Goal: Information Seeking & Learning: Learn about a topic

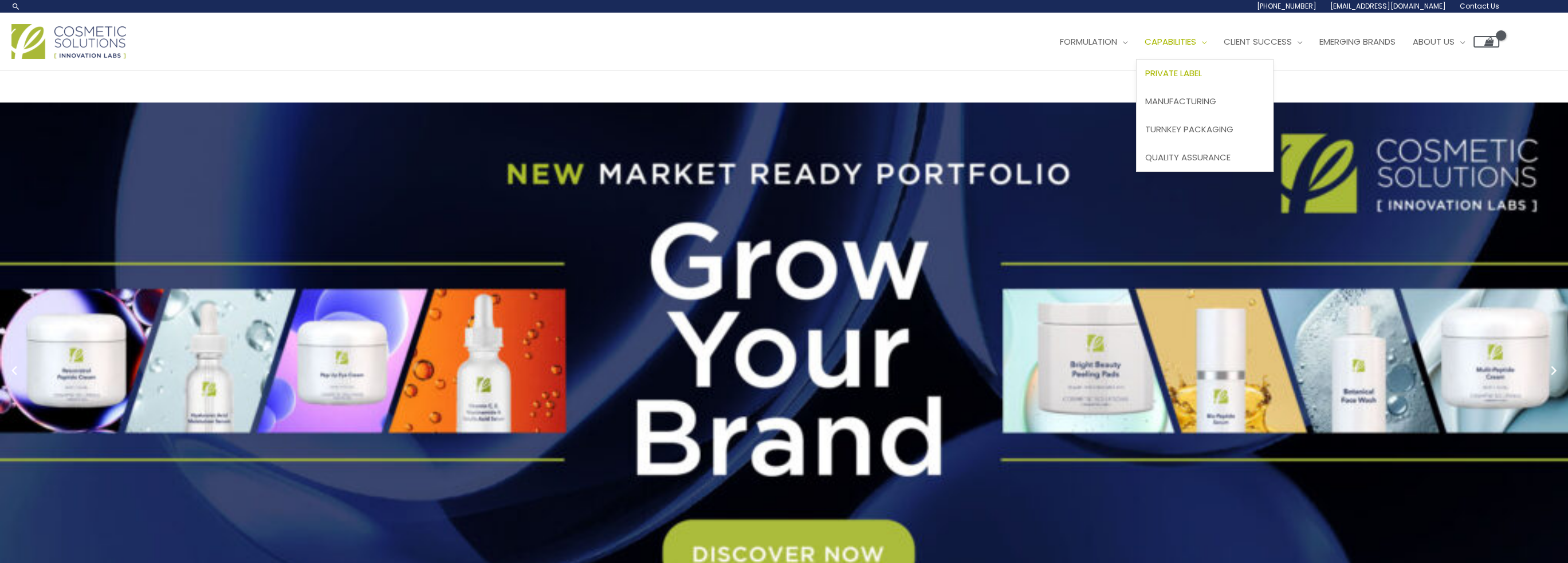
click at [1145, 79] on span "Private Label" at bounding box center [1173, 73] width 57 height 12
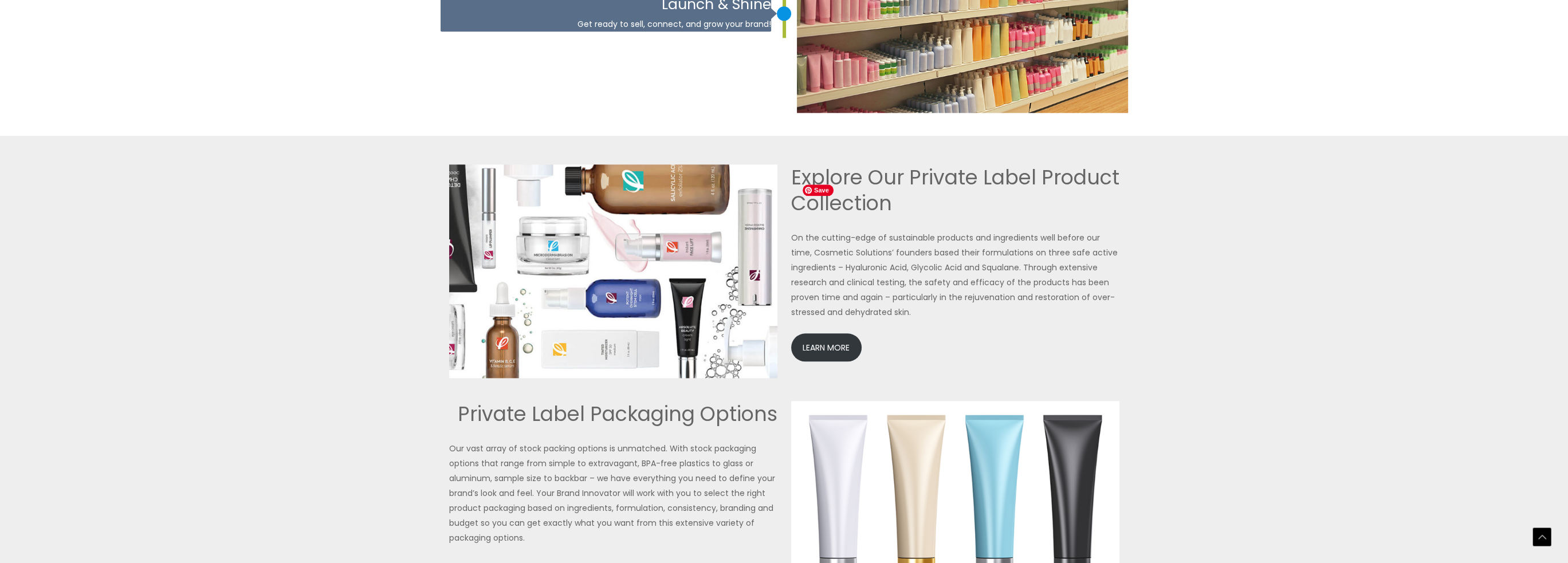
scroll to position [2522, 0]
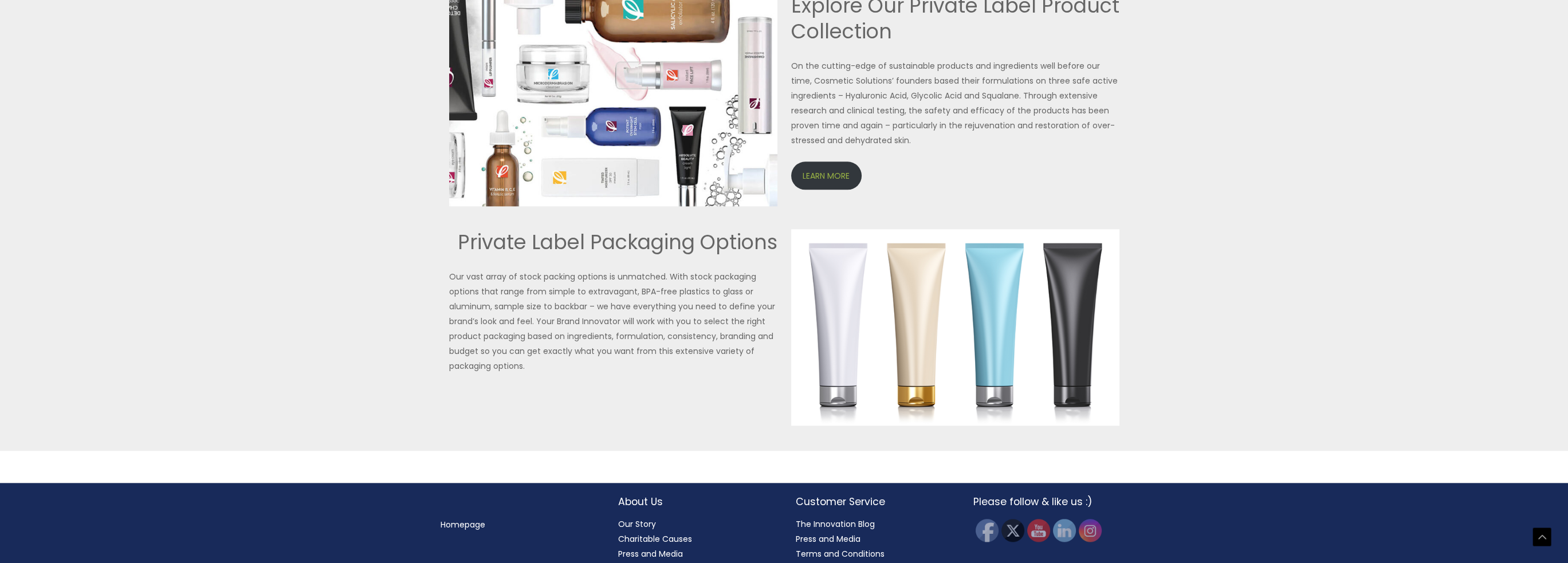
click at [842, 190] on link "LEARN MORE" at bounding box center [827, 175] width 71 height 28
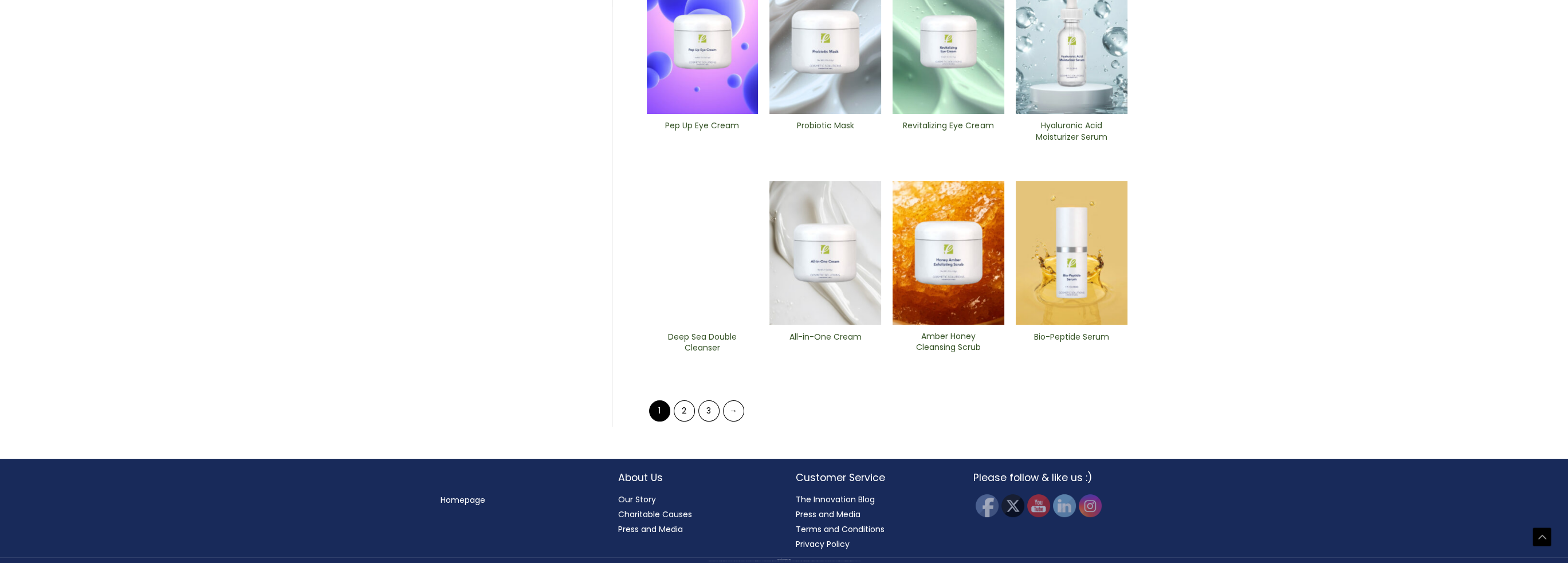
scroll to position [653, 0]
click at [691, 405] on link "2" at bounding box center [684, 412] width 21 height 21
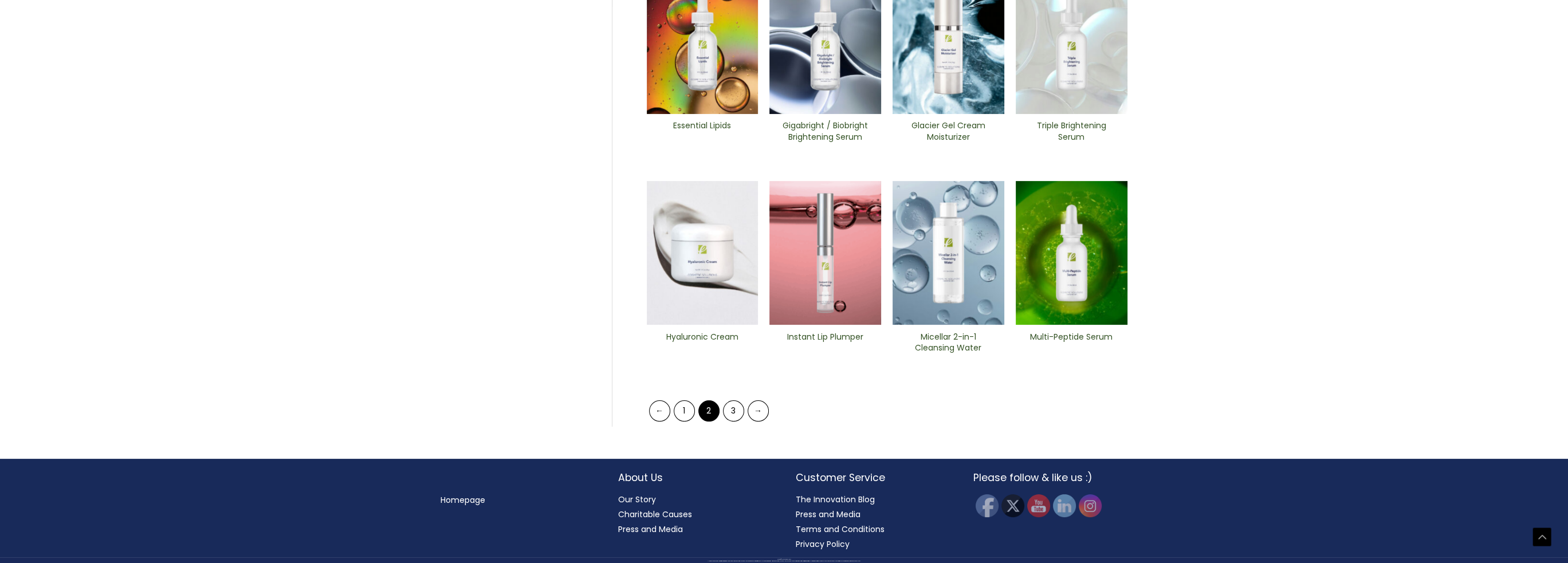
scroll to position [653, 0]
click at [729, 405] on link "3" at bounding box center [734, 412] width 21 height 21
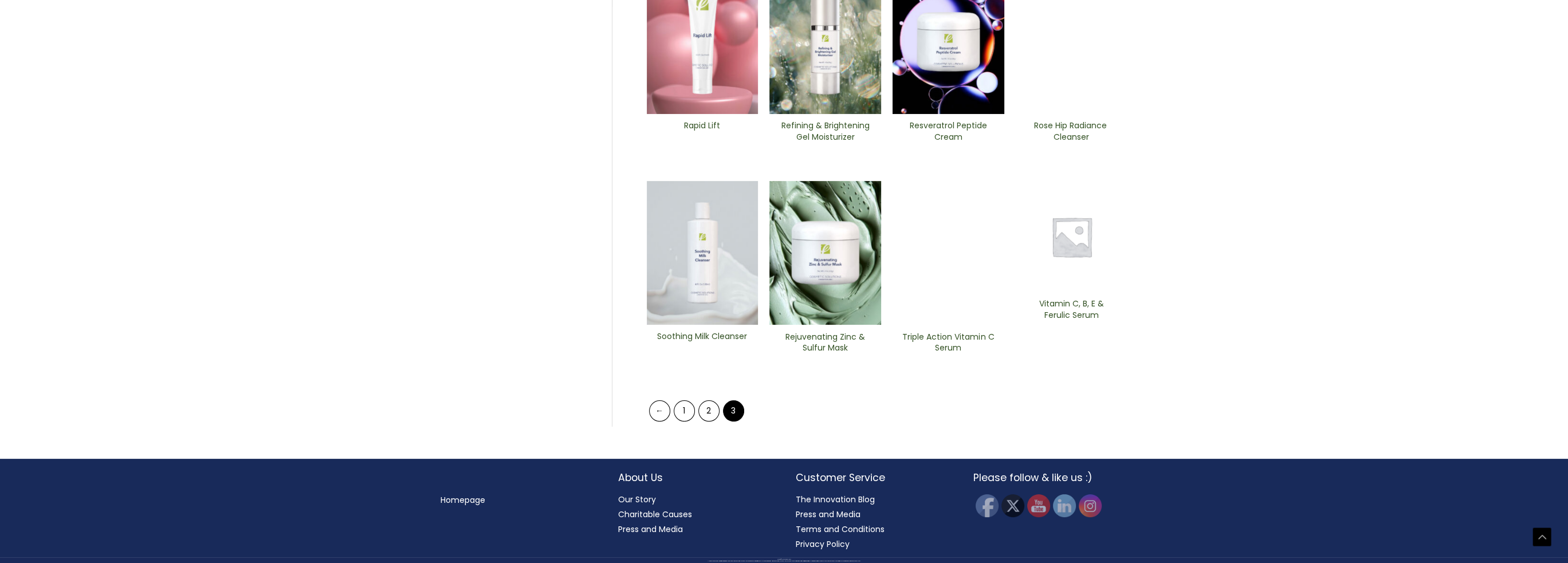
scroll to position [653, 0]
